Goal: Task Accomplishment & Management: Use online tool/utility

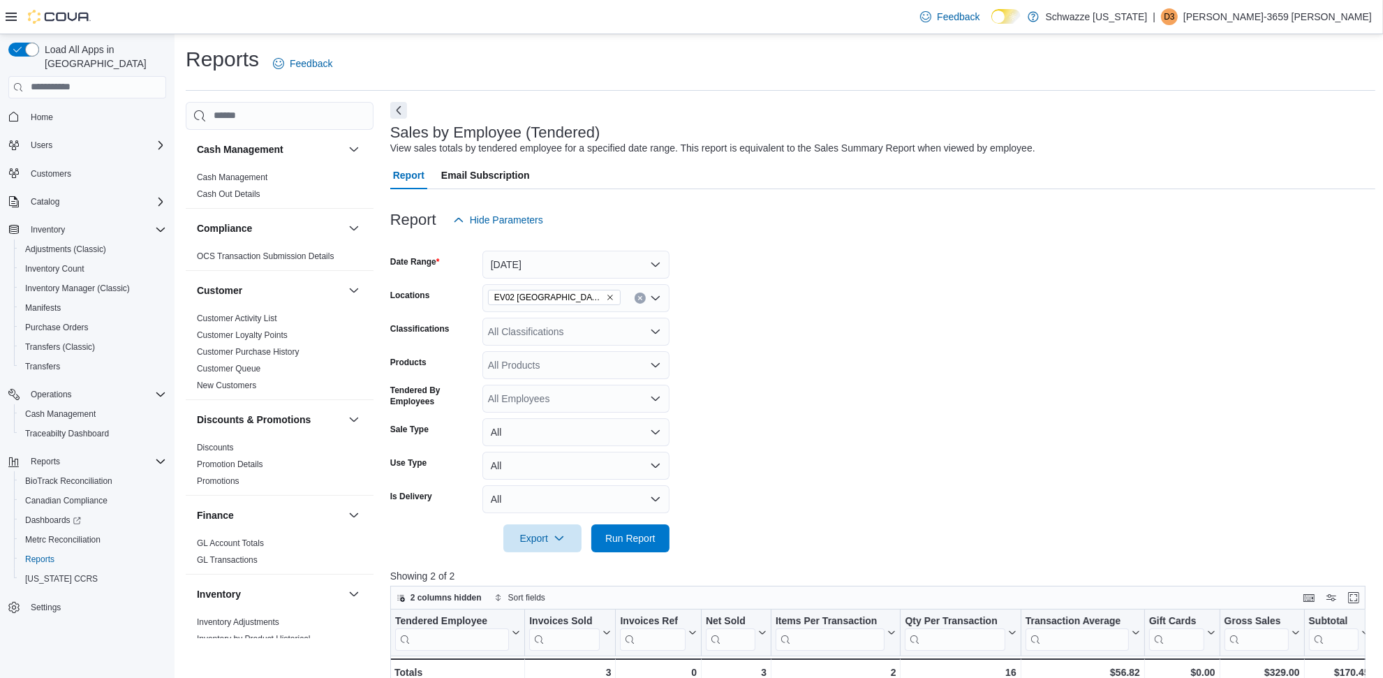
scroll to position [873, 0]
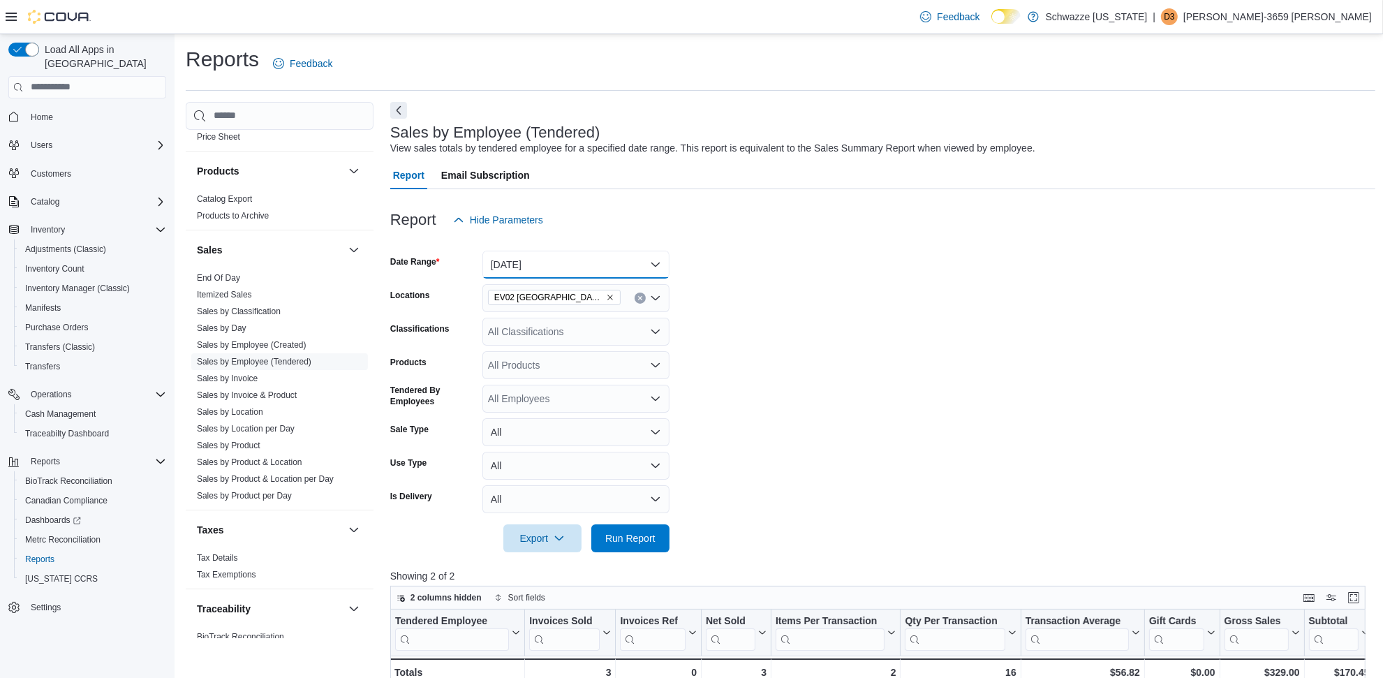
click at [622, 254] on button "[DATE]" at bounding box center [576, 265] width 187 height 28
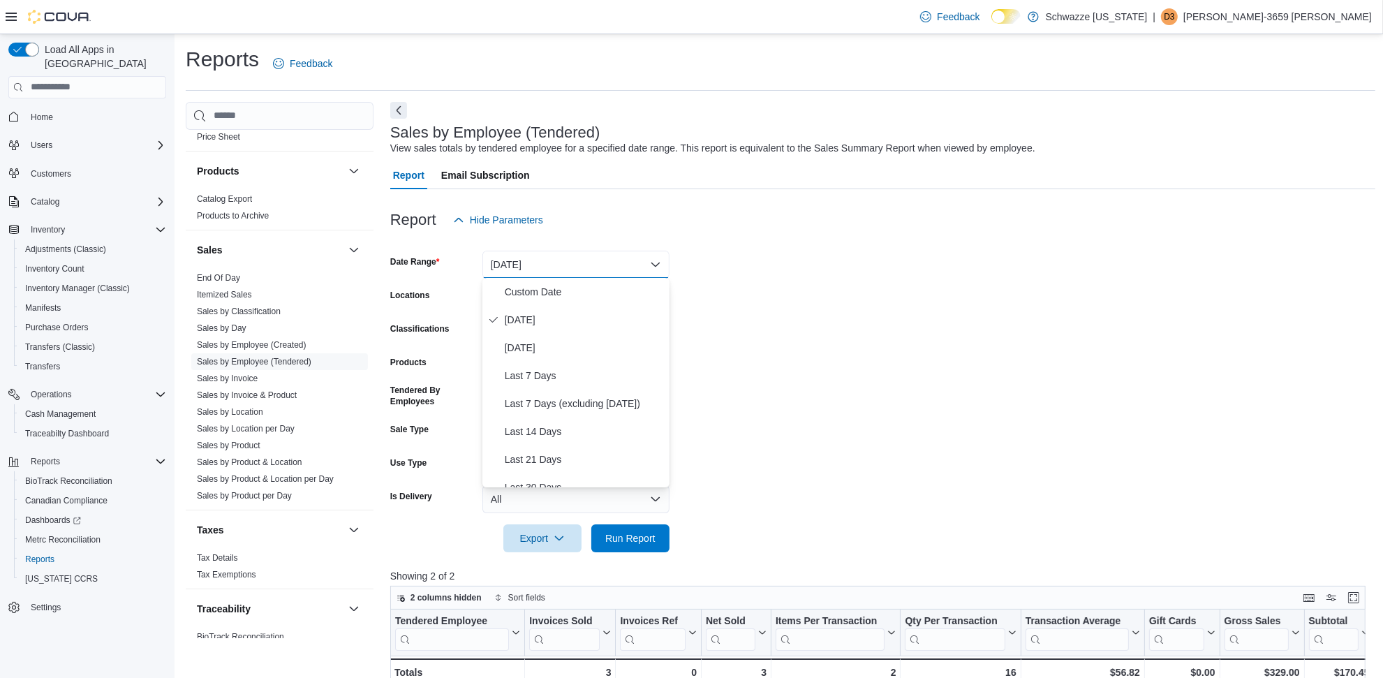
click at [800, 325] on form "Date Range [DATE] Locations EV02 [GEOGRAPHIC_DATA] Classifications All Classifi…" at bounding box center [882, 393] width 985 height 318
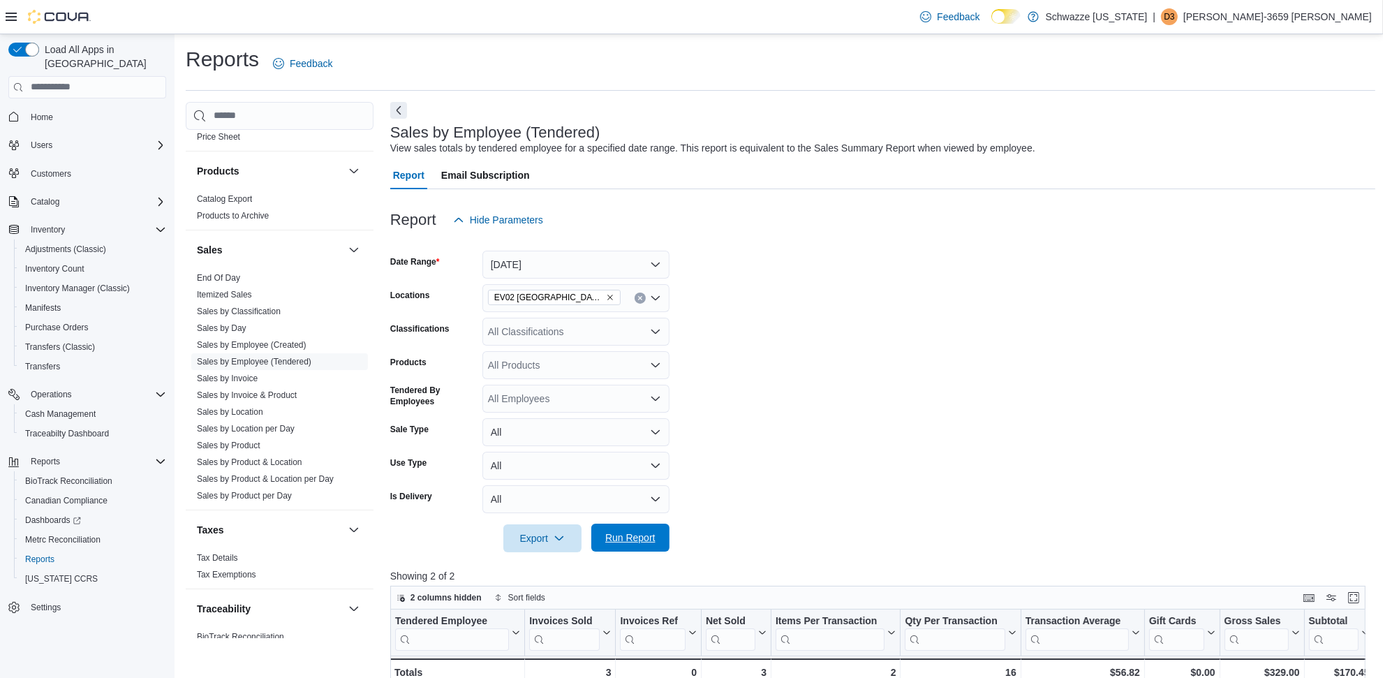
click at [633, 536] on span "Run Report" at bounding box center [630, 538] width 50 height 14
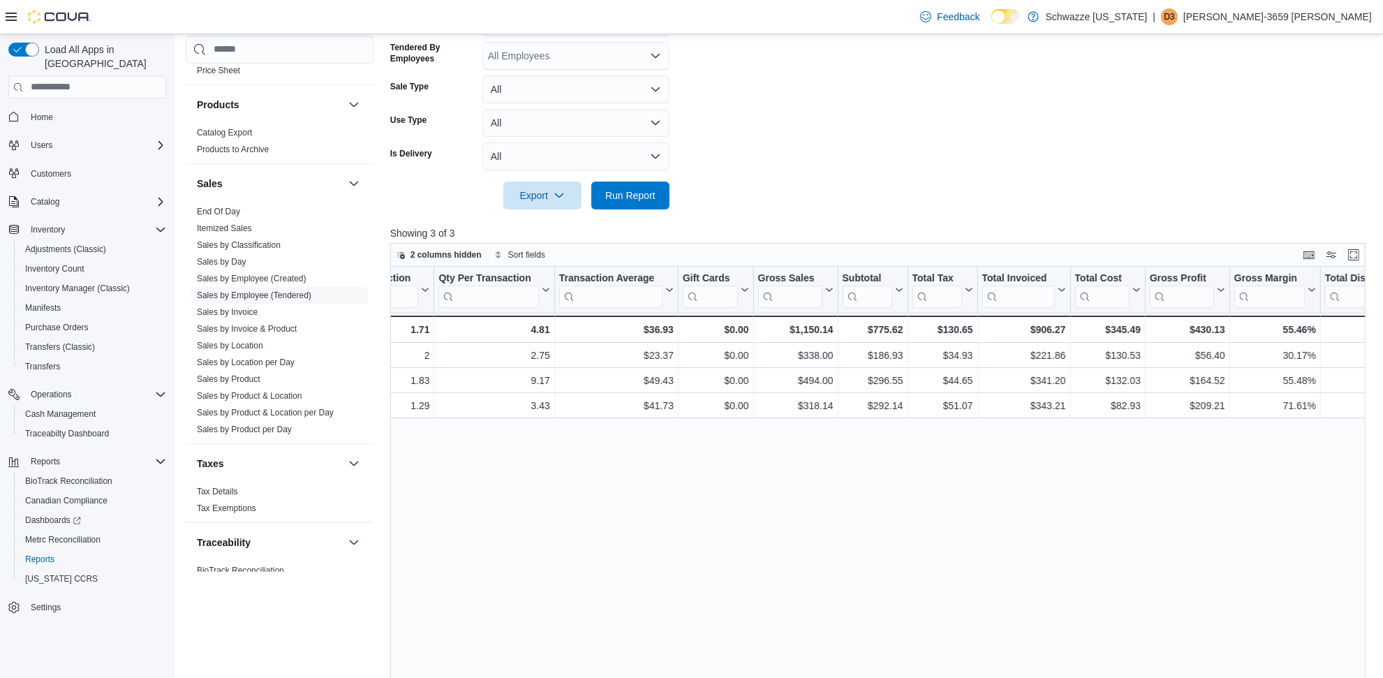
scroll to position [112, 0]
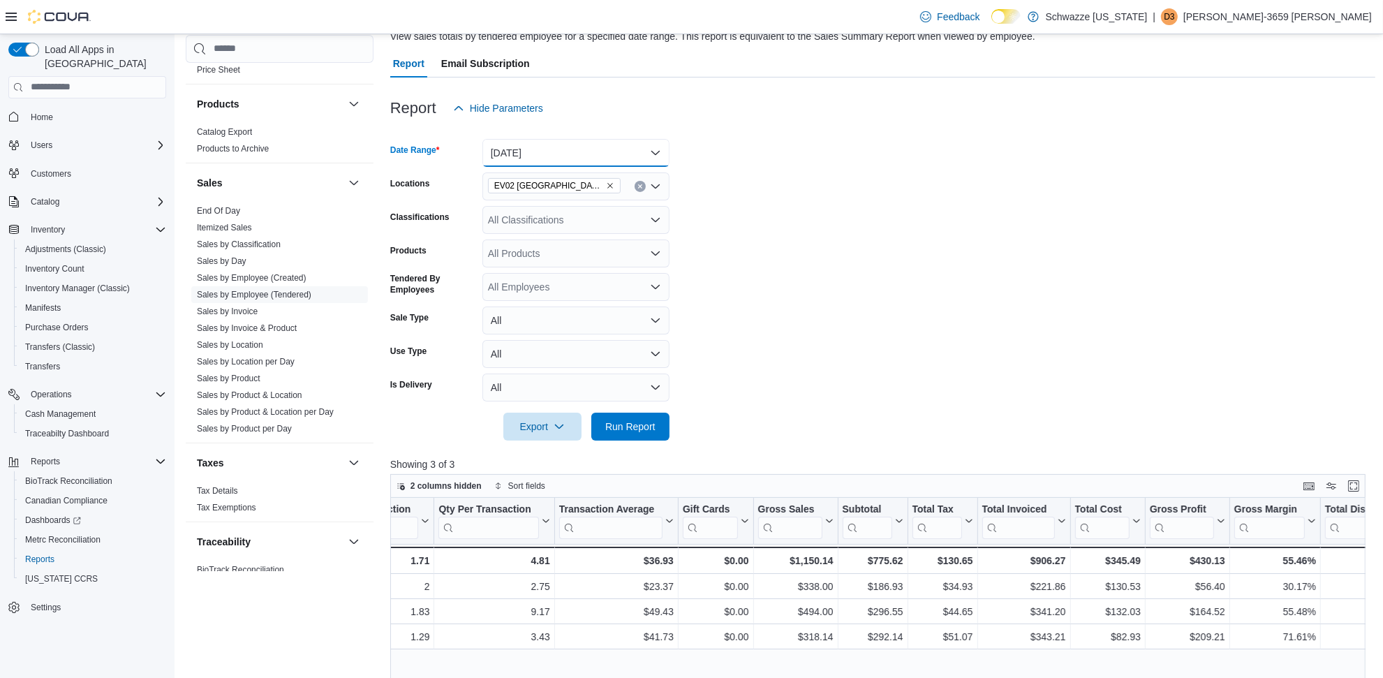
click at [562, 159] on button "[DATE]" at bounding box center [576, 153] width 187 height 28
click at [522, 185] on span "Custom Date" at bounding box center [584, 180] width 159 height 17
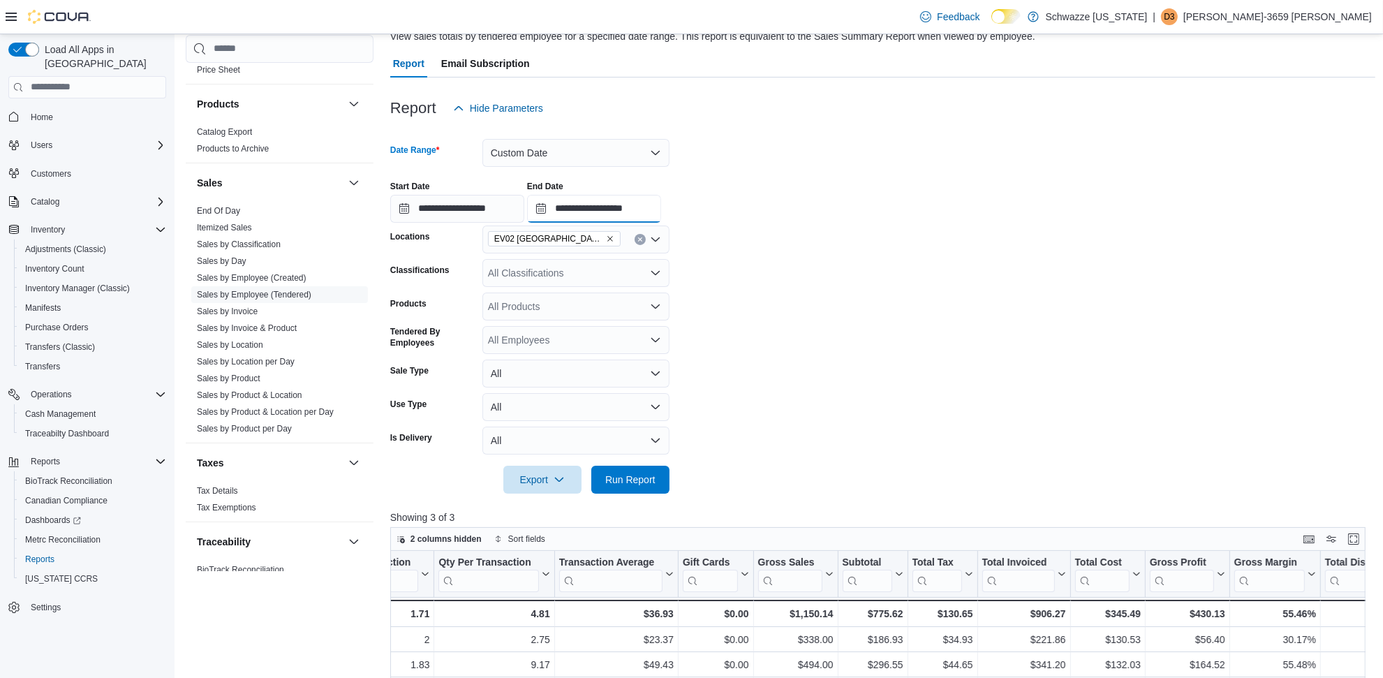
click at [601, 214] on input "**********" at bounding box center [594, 209] width 134 height 28
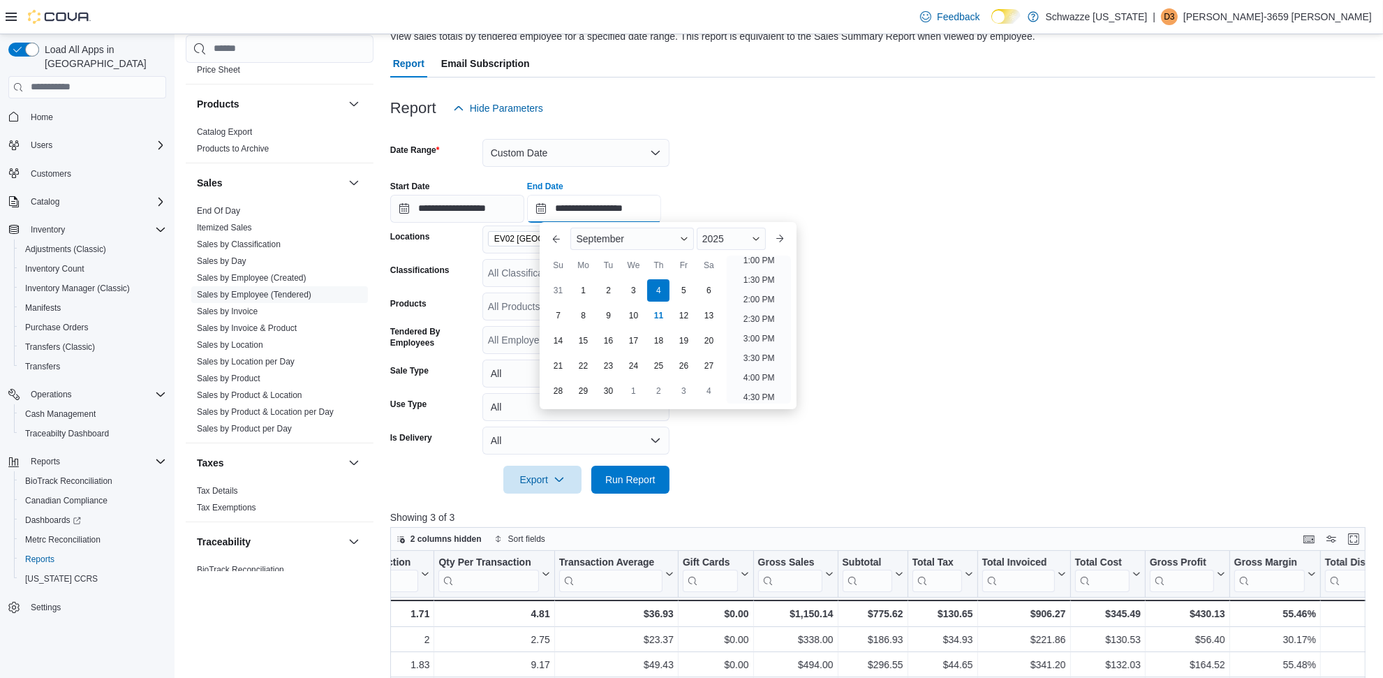
scroll to position [443, 0]
click at [749, 286] on li "12:00 PM" at bounding box center [758, 292] width 47 height 17
type input "**********"
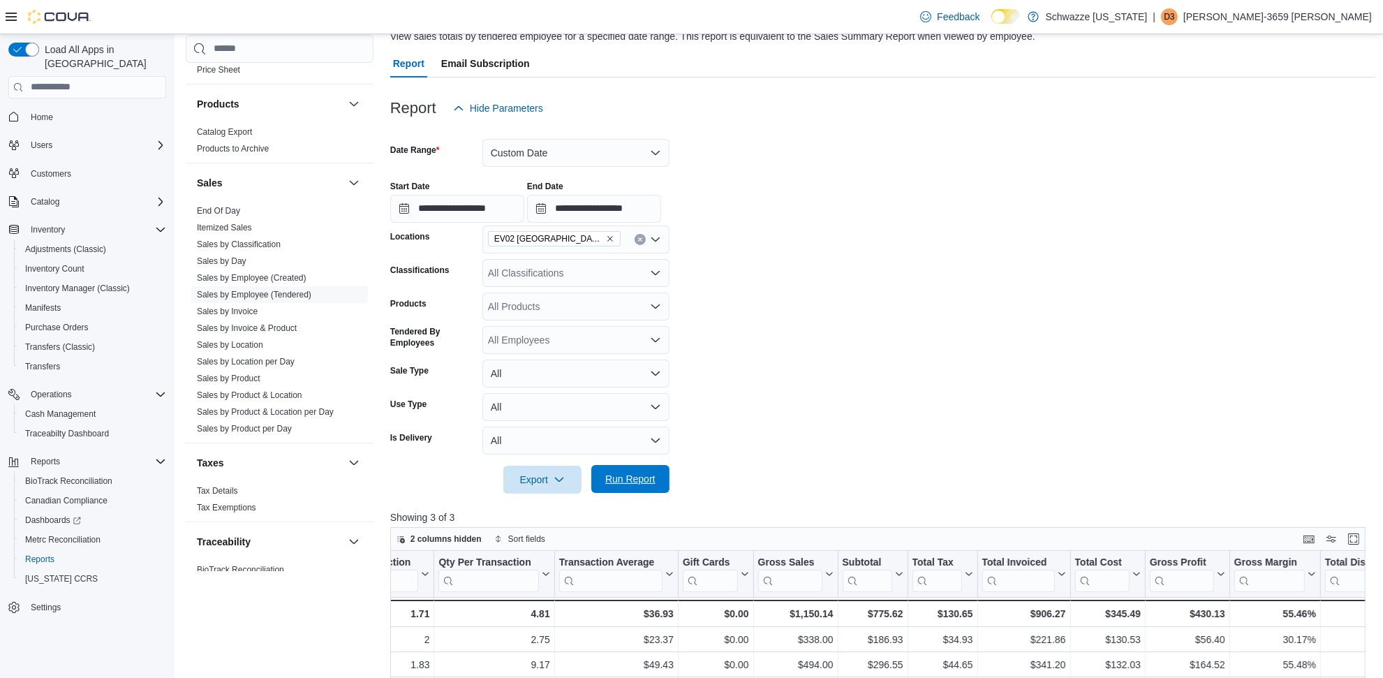
click at [637, 479] on span "Run Report" at bounding box center [630, 479] width 50 height 14
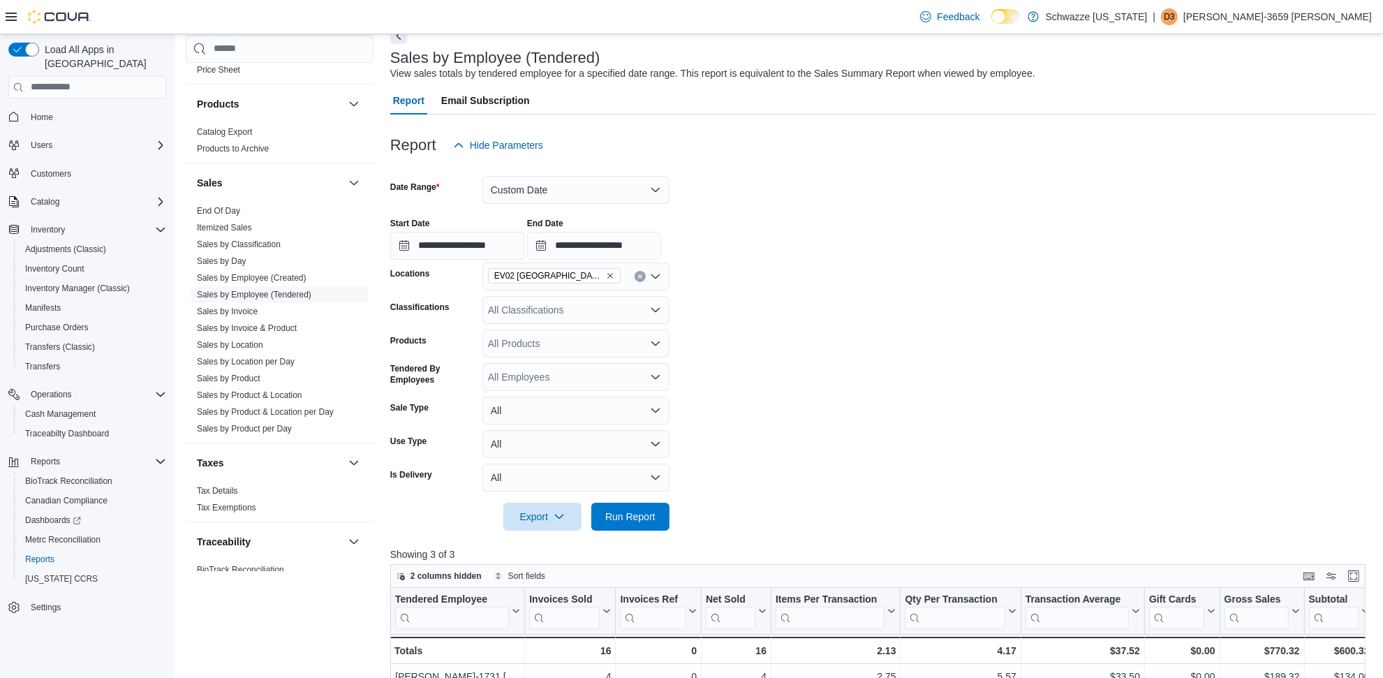
scroll to position [262, 0]
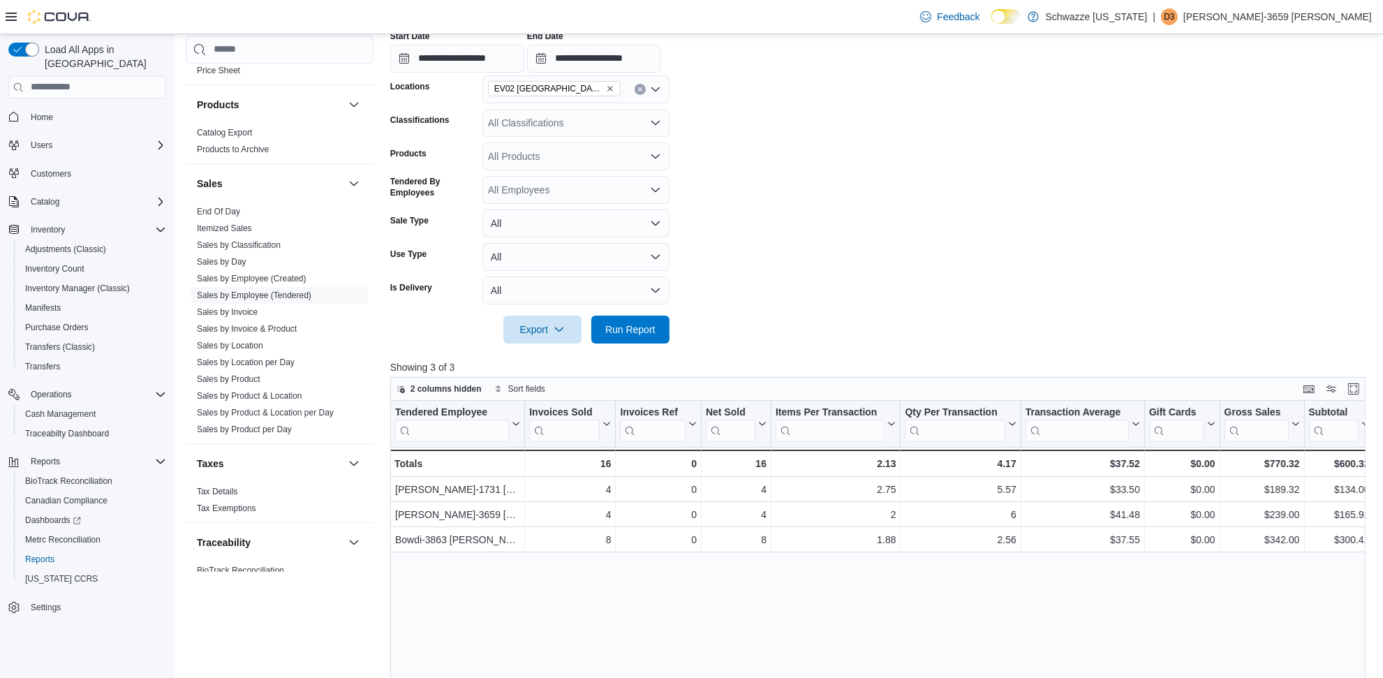
click at [1308, 8] on p "[PERSON_NAME]-3659 [PERSON_NAME]" at bounding box center [1278, 16] width 189 height 17
click at [1275, 138] on span "Sign Out" at bounding box center [1282, 138] width 38 height 14
